Goal: Complete application form

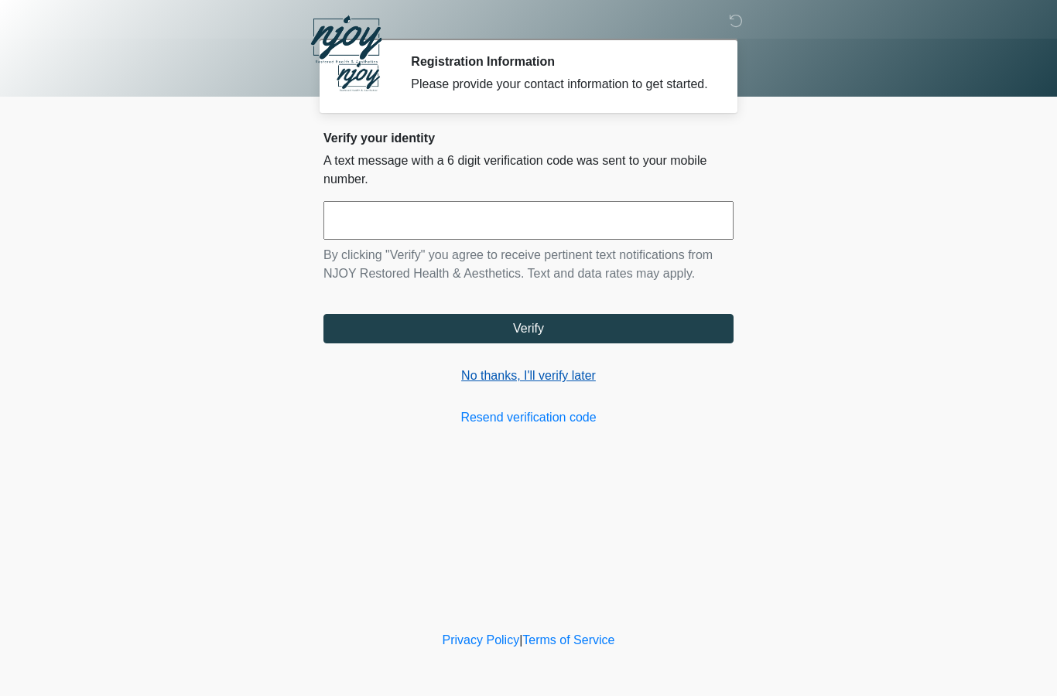
click at [516, 385] on link "No thanks, I'll verify later" at bounding box center [528, 376] width 410 height 19
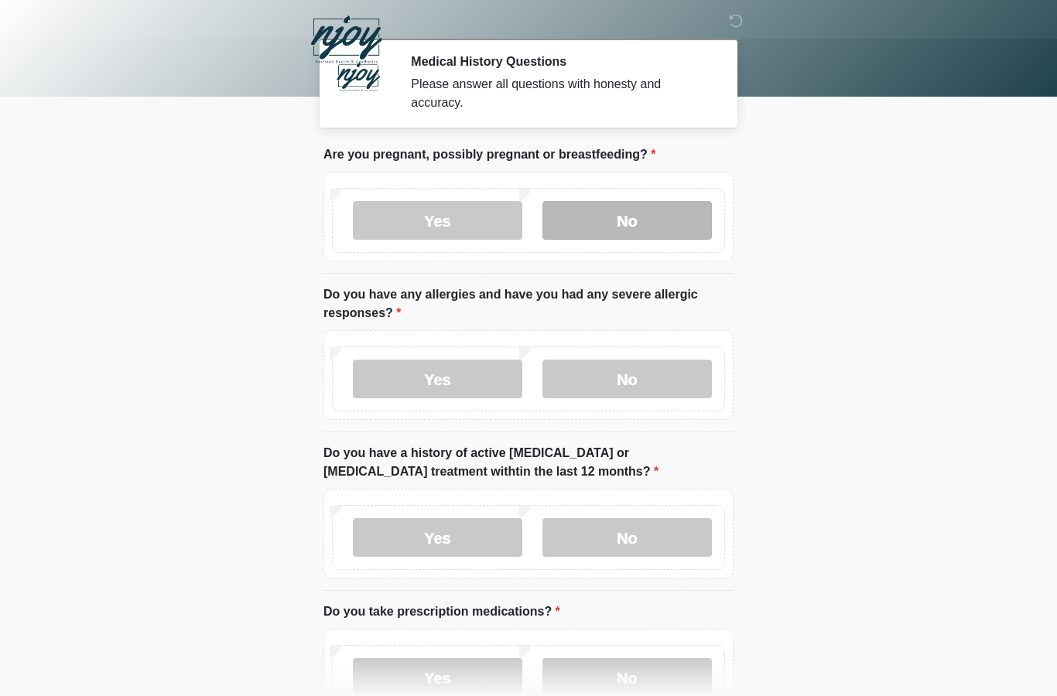
click at [611, 214] on label "No" at bounding box center [626, 220] width 169 height 39
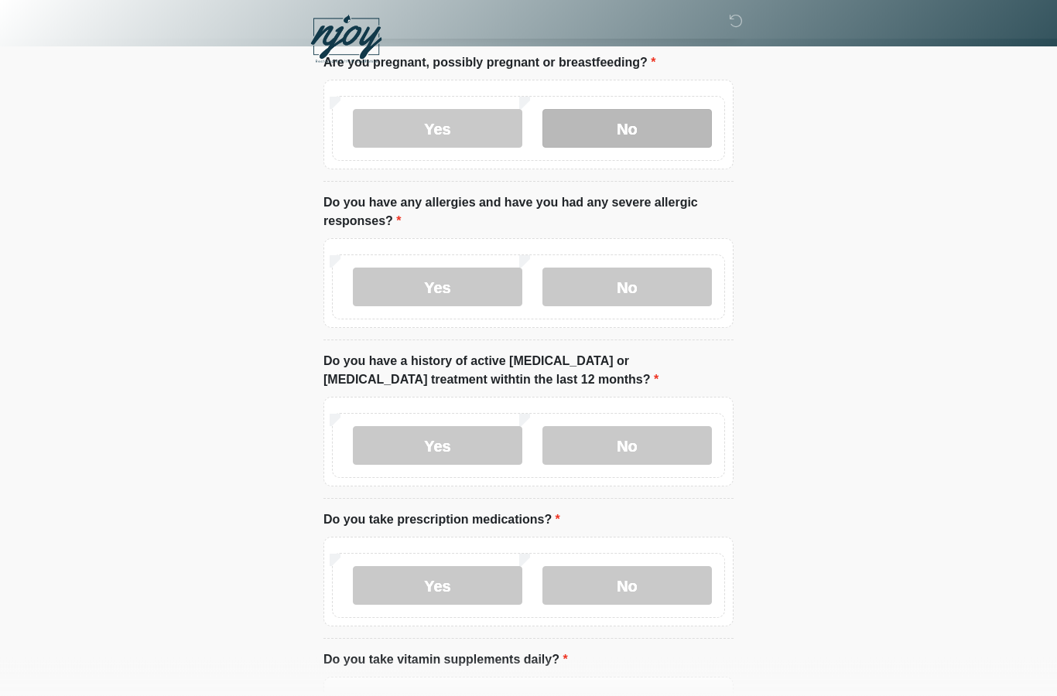
scroll to position [116, 0]
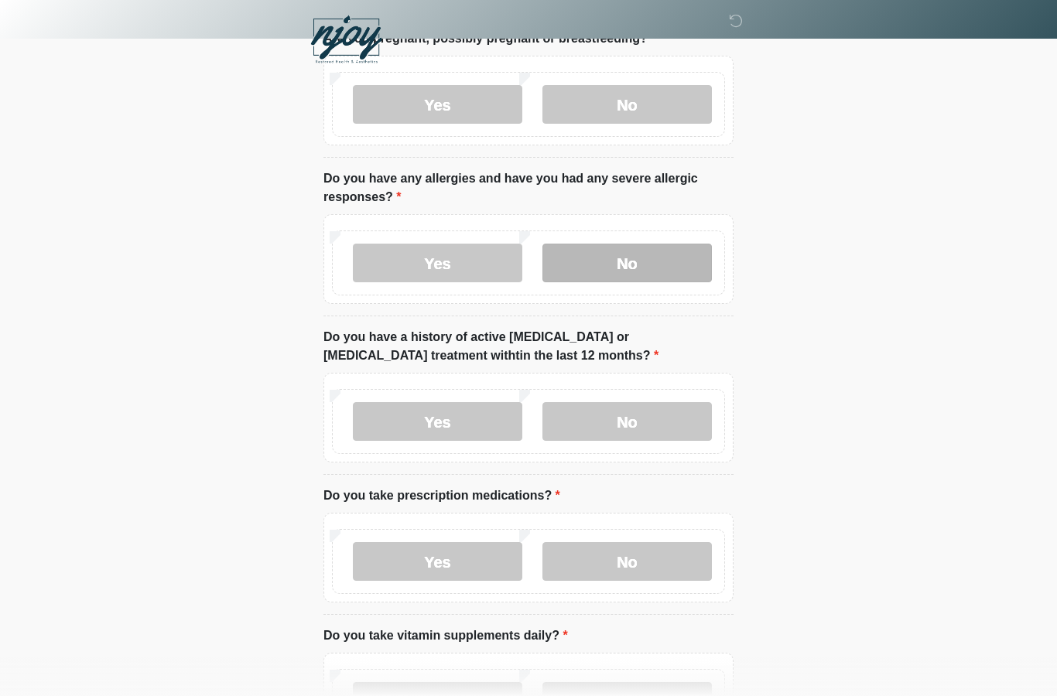
click at [648, 269] on label "No" at bounding box center [626, 263] width 169 height 39
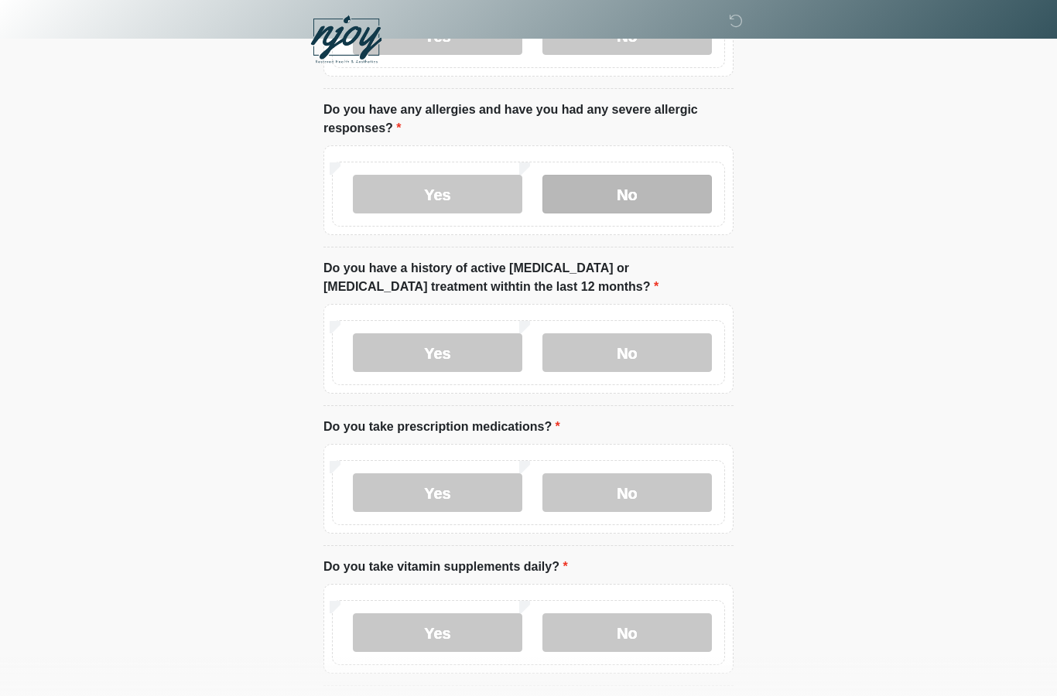
scroll to position [186, 0]
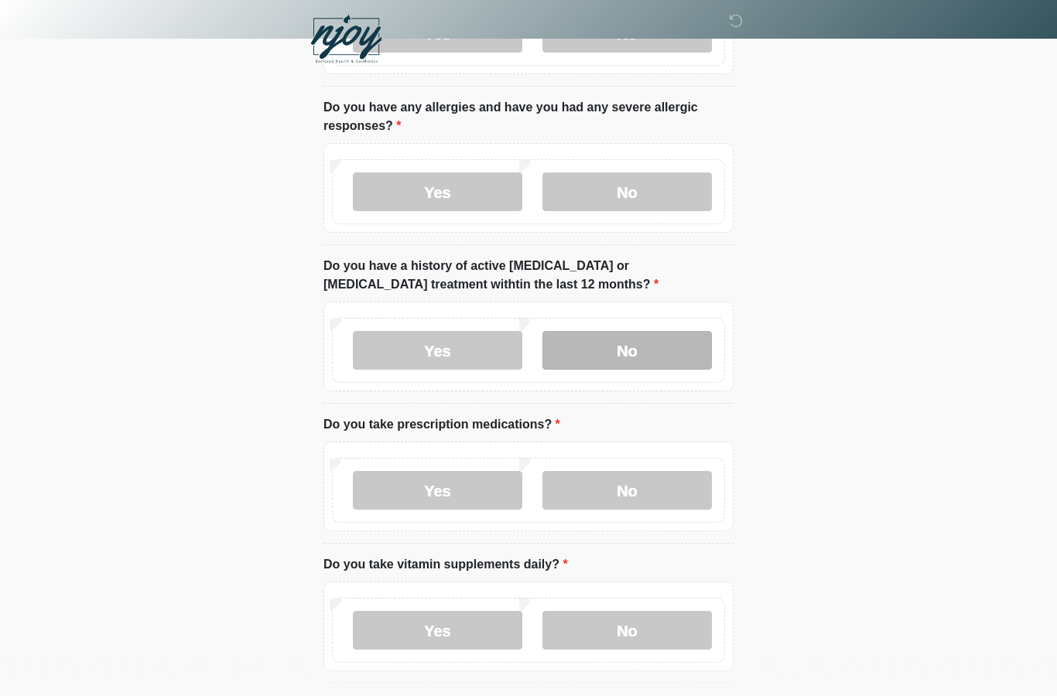
click at [641, 352] on label "No" at bounding box center [626, 351] width 169 height 39
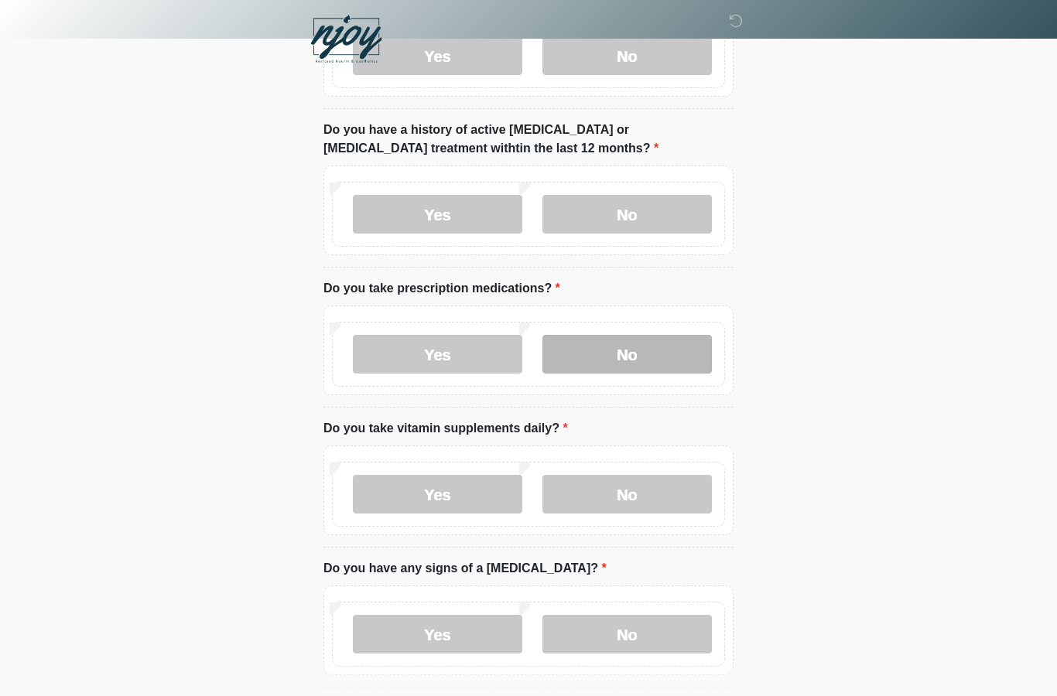
click at [626, 354] on label "No" at bounding box center [626, 355] width 169 height 39
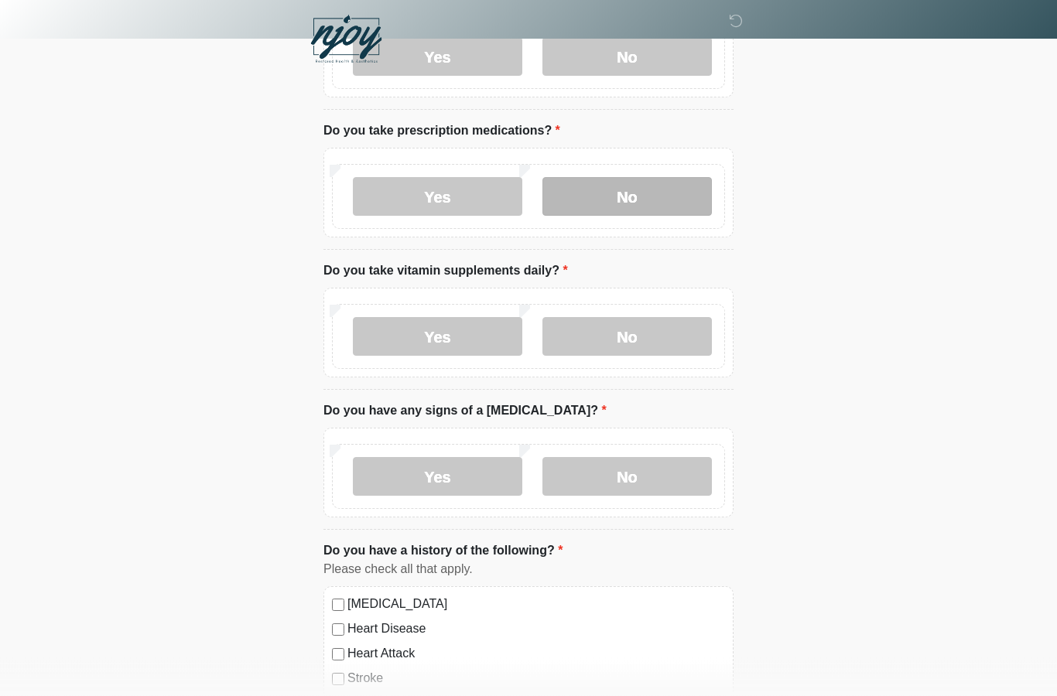
scroll to position [481, 0]
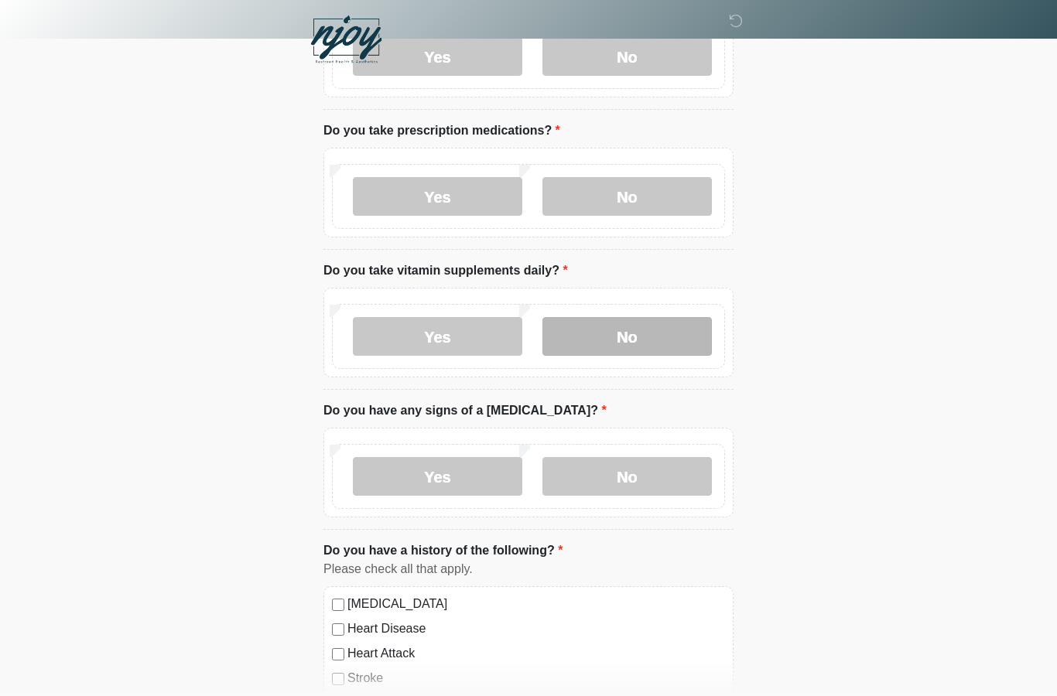
click at [659, 330] on label "No" at bounding box center [626, 336] width 169 height 39
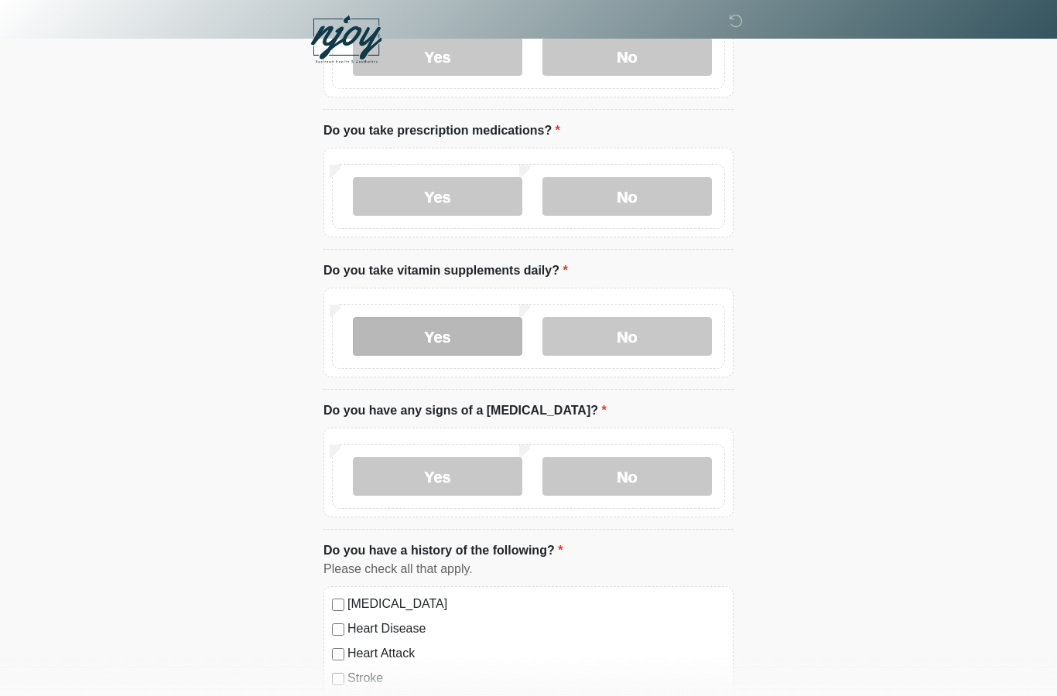
click at [440, 335] on label "Yes" at bounding box center [437, 336] width 169 height 39
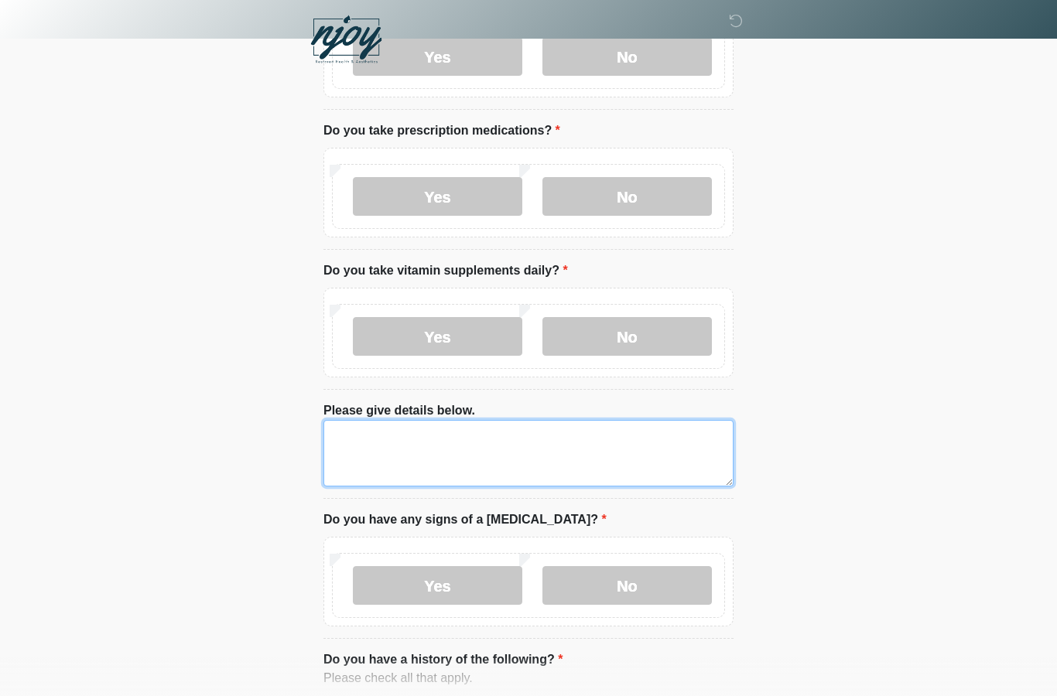
click at [515, 452] on textarea "Please give details below." at bounding box center [528, 453] width 410 height 67
type textarea "**********"
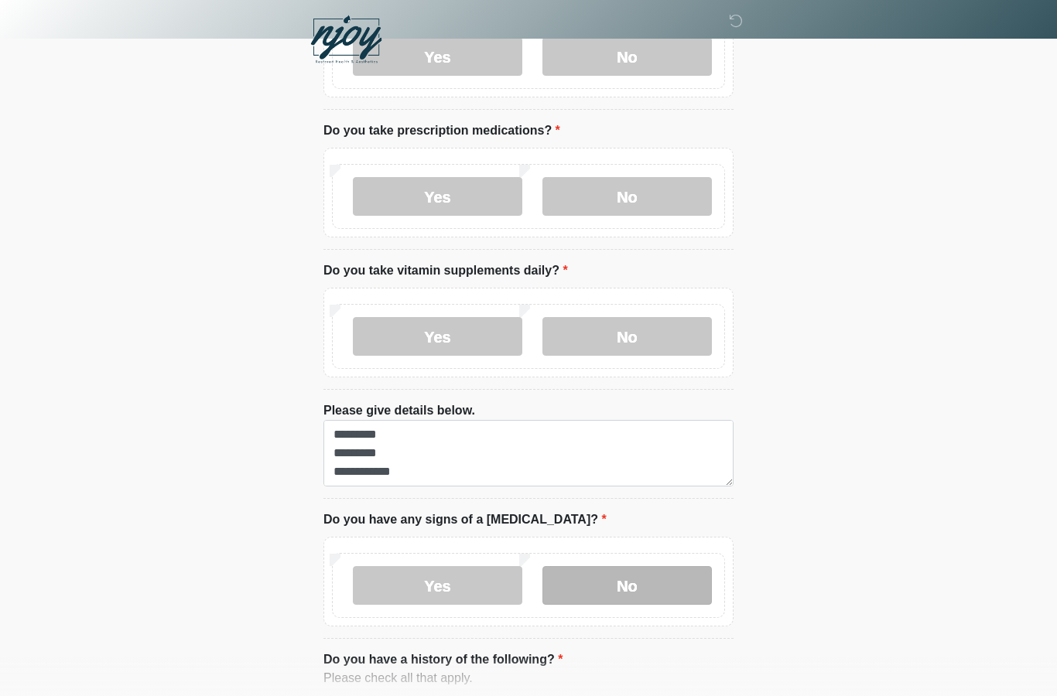
click at [638, 585] on label "No" at bounding box center [626, 585] width 169 height 39
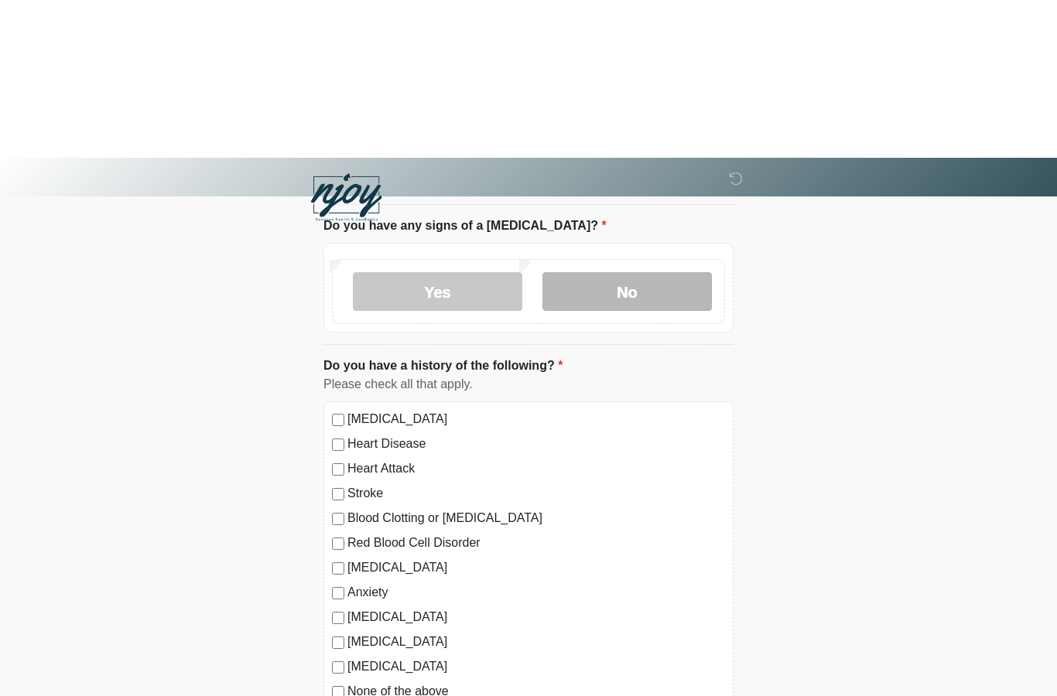
scroll to position [949, 0]
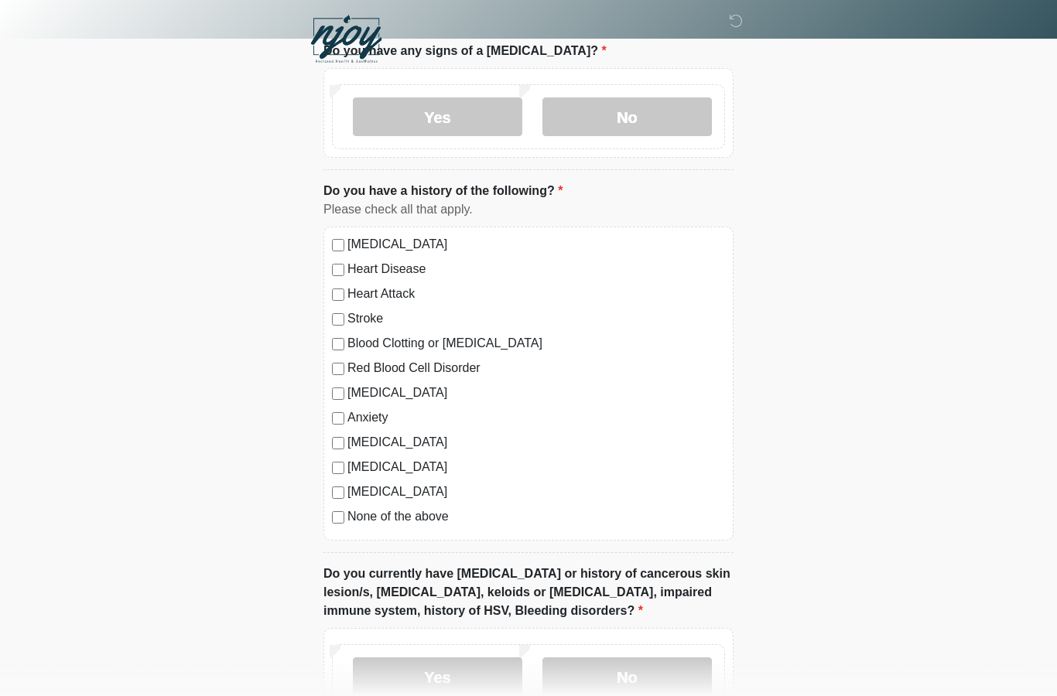
click at [412, 513] on label "None of the above" at bounding box center [536, 517] width 378 height 19
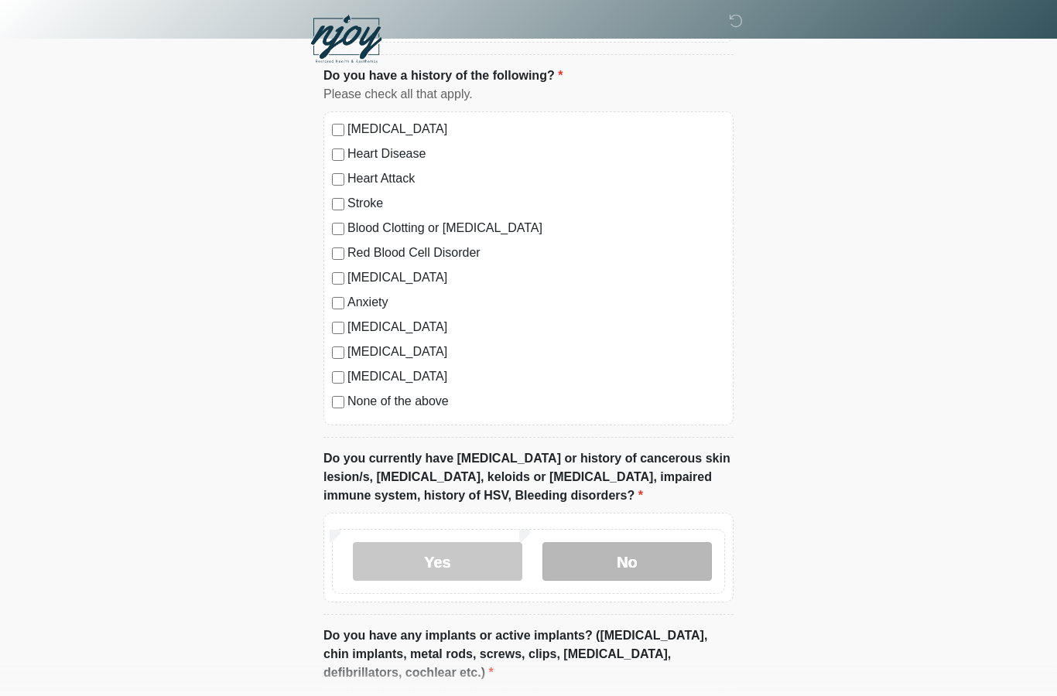
click at [651, 569] on label "No" at bounding box center [626, 562] width 169 height 39
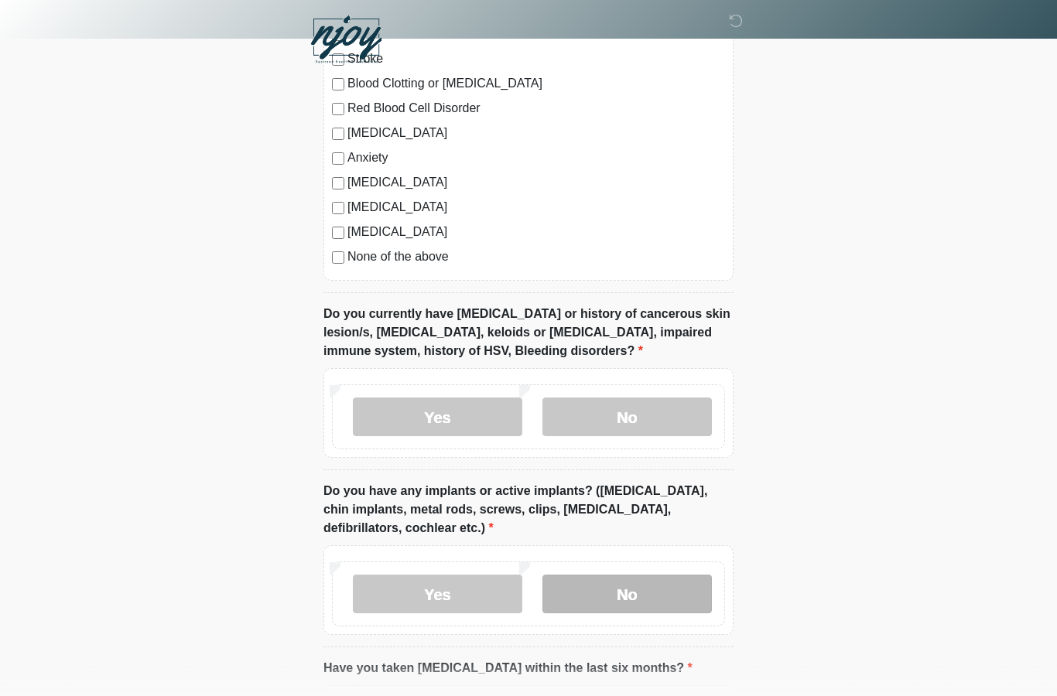
click at [646, 592] on label "No" at bounding box center [626, 594] width 169 height 39
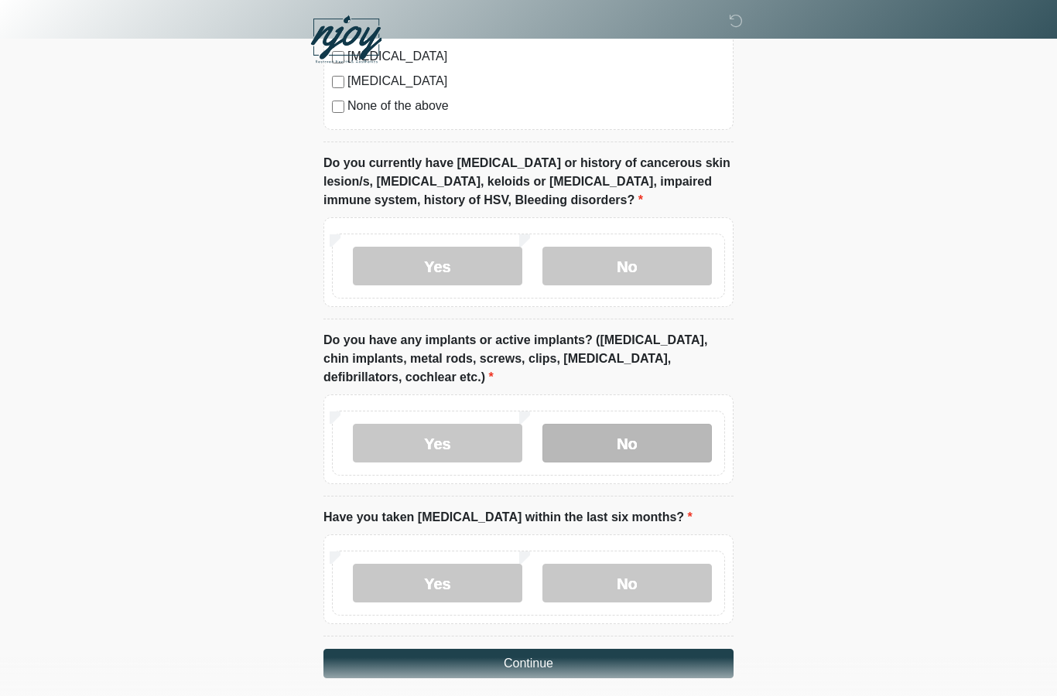
scroll to position [1423, 0]
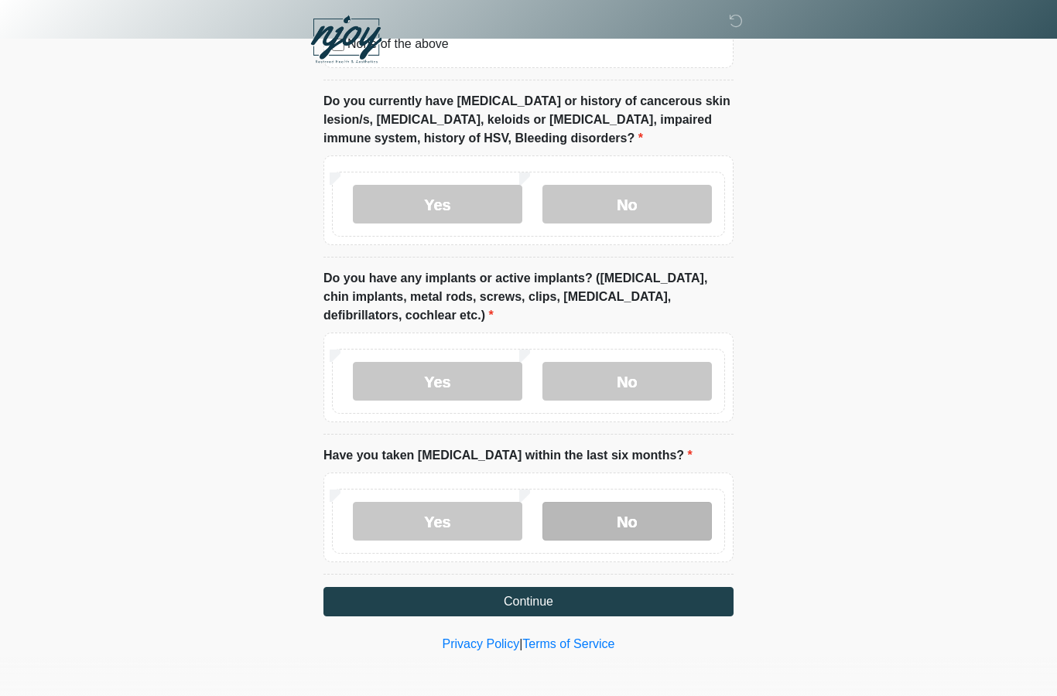
click at [640, 508] on label "No" at bounding box center [626, 521] width 169 height 39
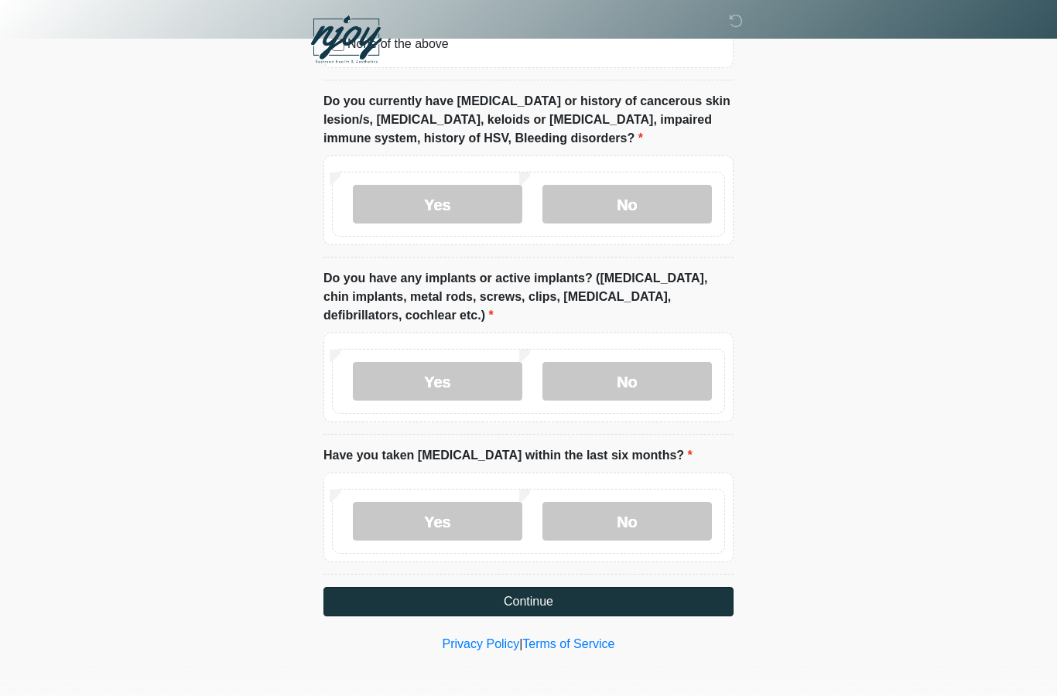
click at [546, 603] on button "Continue" at bounding box center [528, 601] width 410 height 29
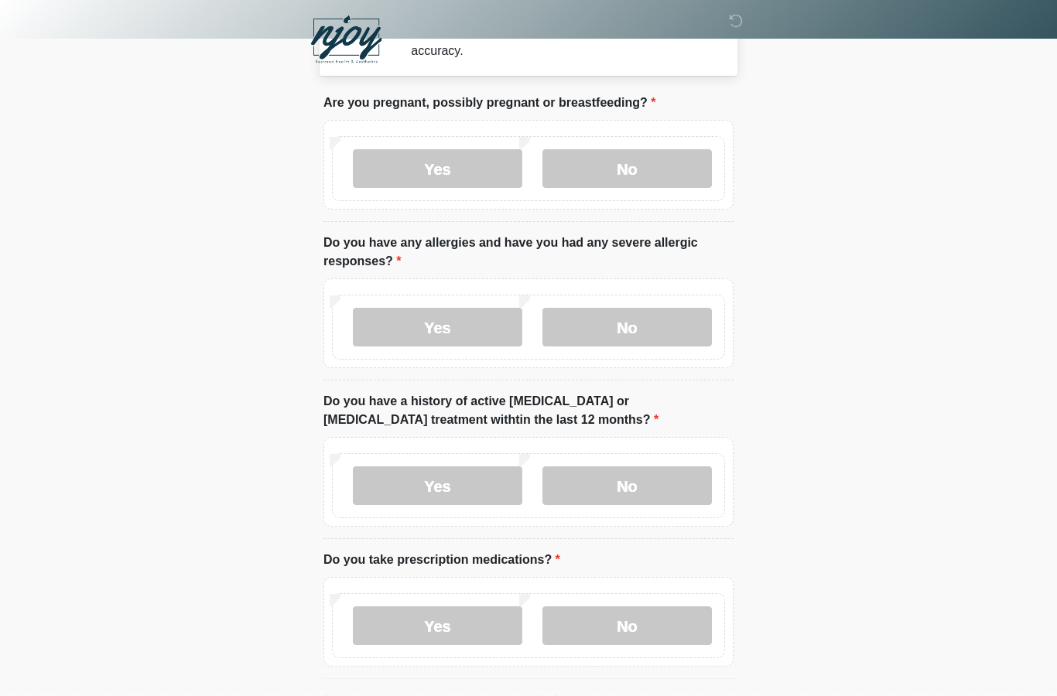
scroll to position [0, 0]
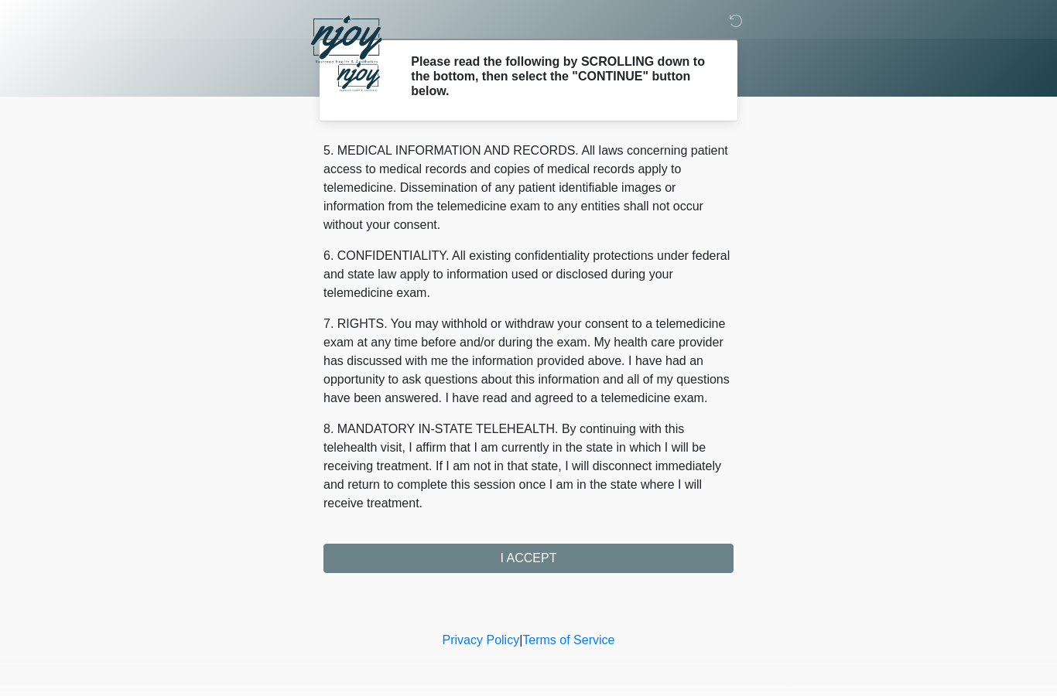
click at [509, 559] on button "I ACCEPT" at bounding box center [528, 558] width 410 height 29
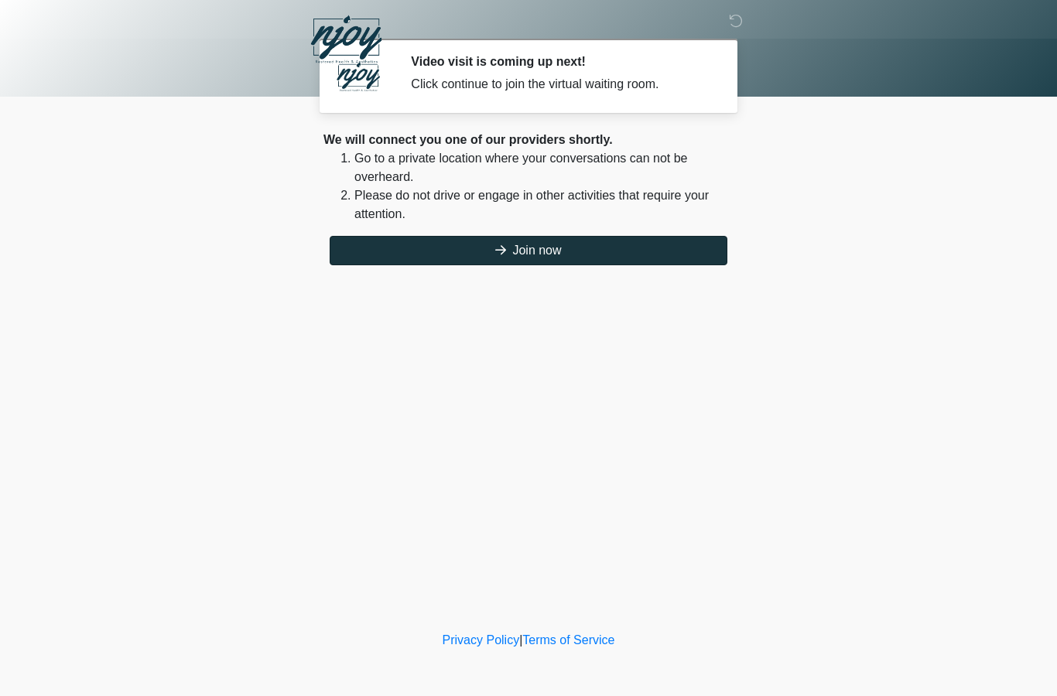
click at [559, 255] on button "Join now" at bounding box center [529, 250] width 398 height 29
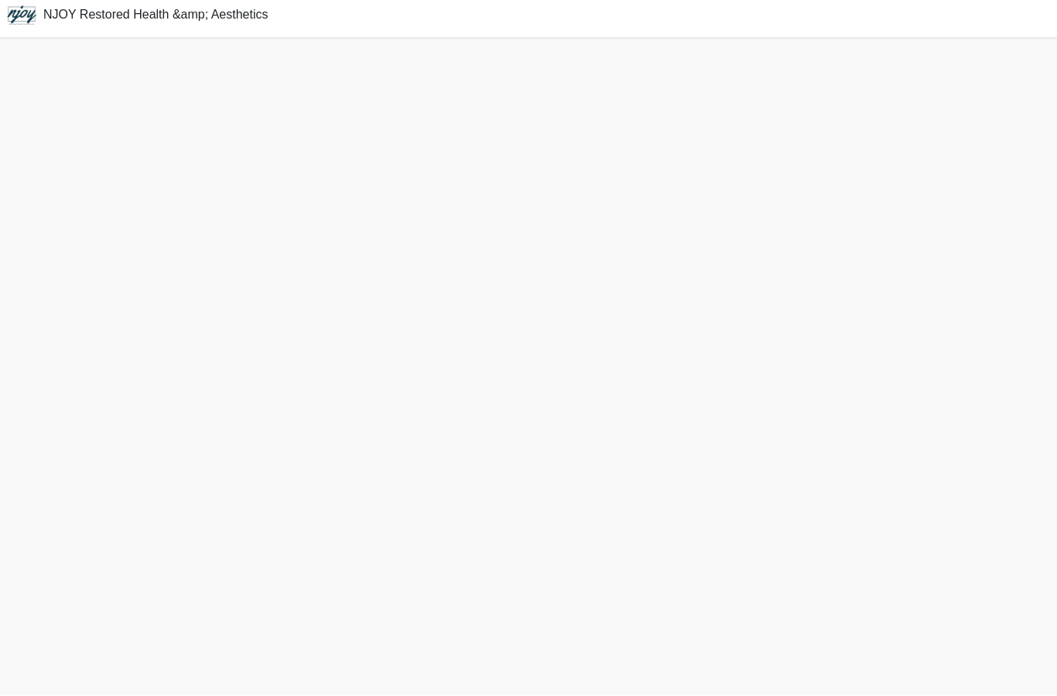
scroll to position [67, 0]
